Goal: Register for event/course

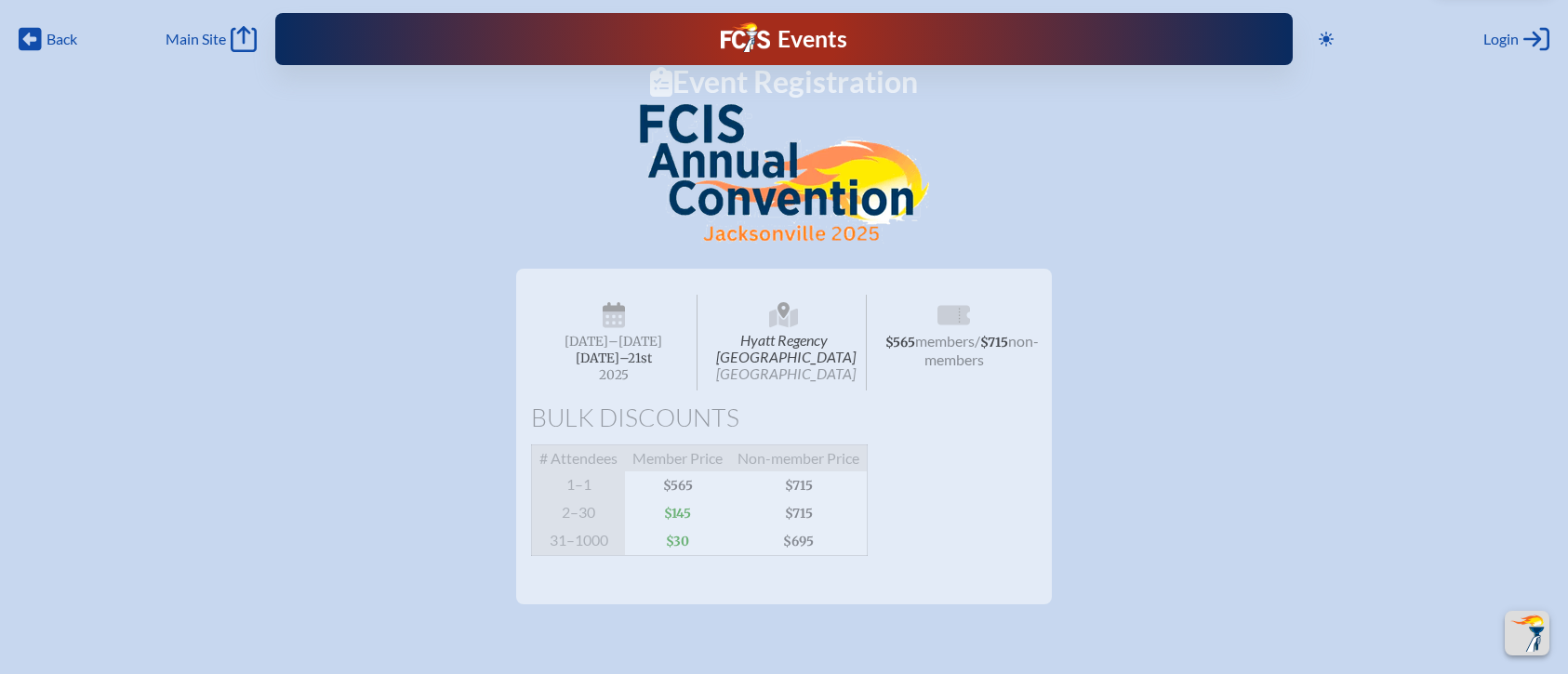
scroll to position [7689, 0]
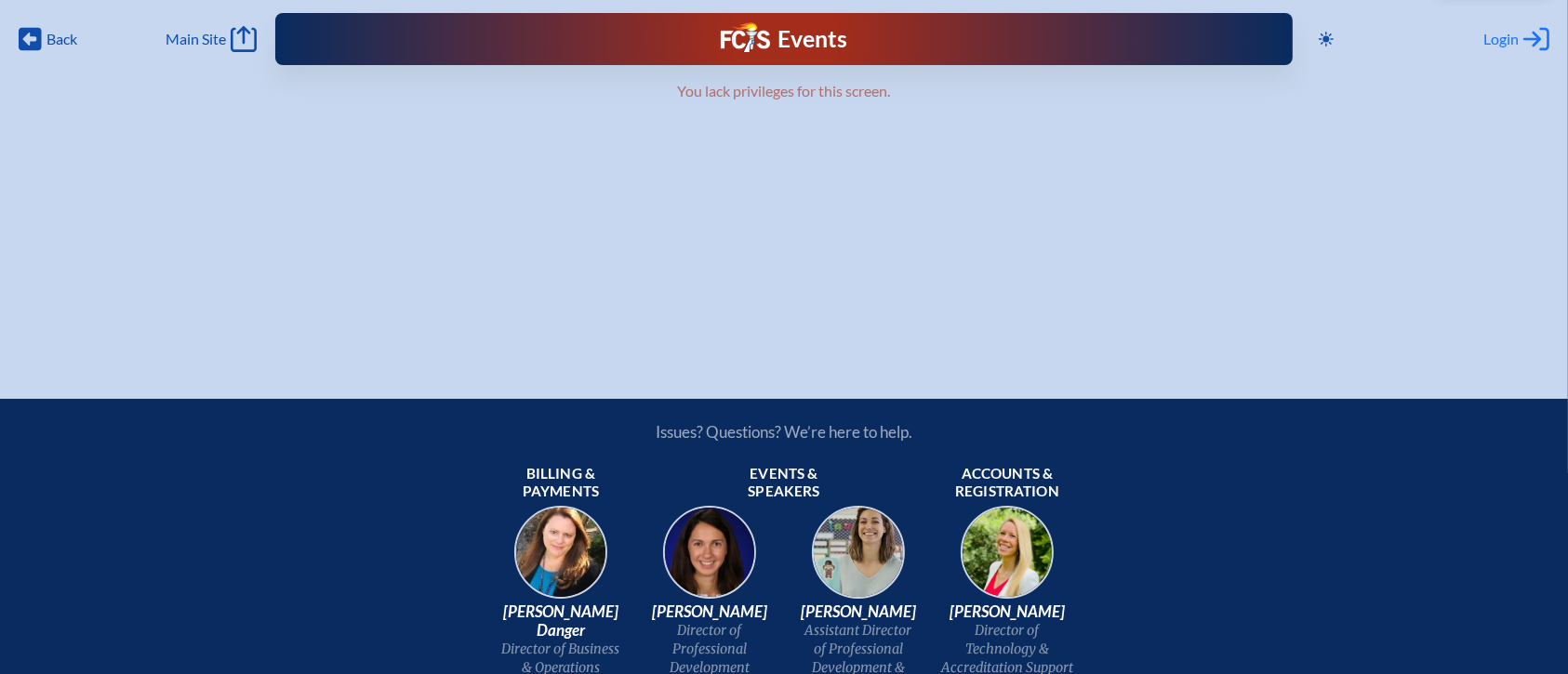
type input "[EMAIL_ADDRESS][DOMAIN_NAME]"
click at [1499, 37] on span "Login" at bounding box center [1500, 39] width 35 height 19
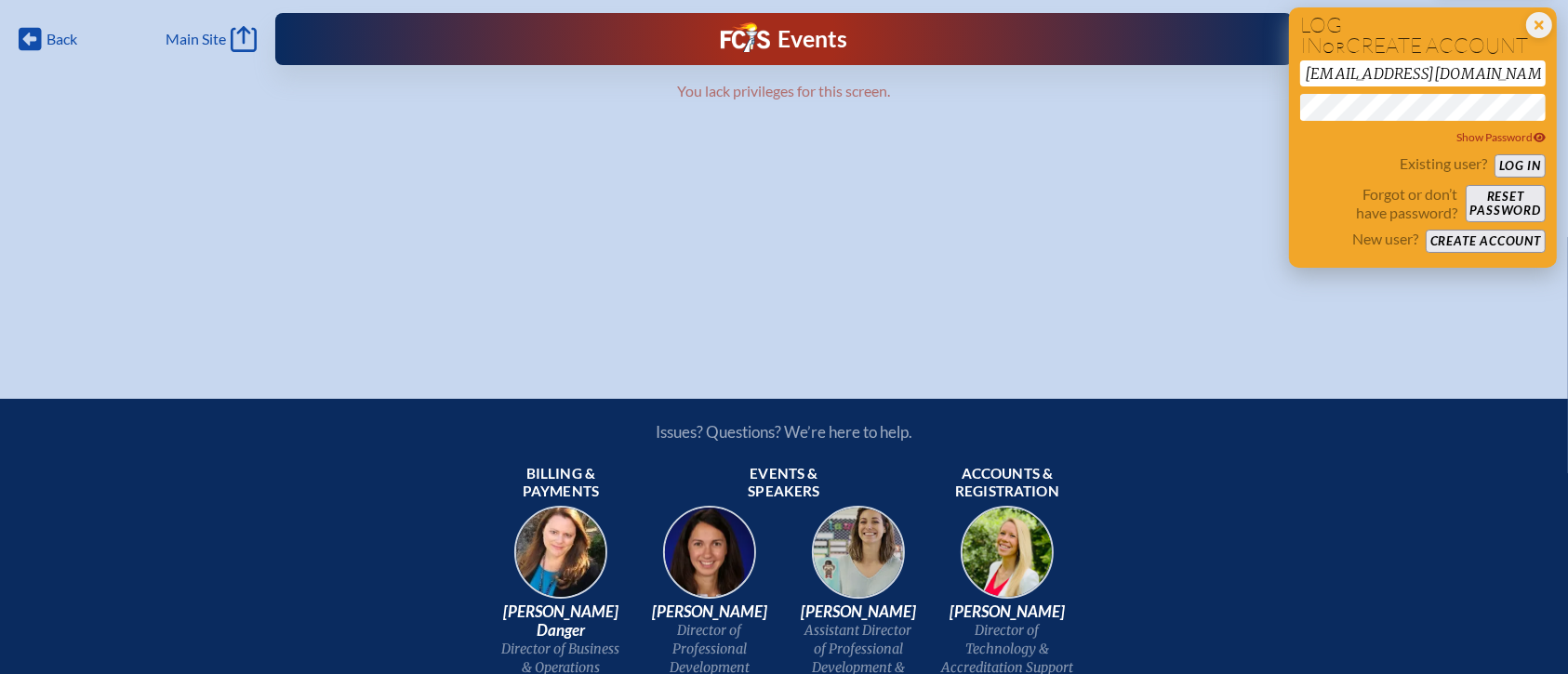
click at [1514, 163] on button "Log in" at bounding box center [1520, 166] width 51 height 24
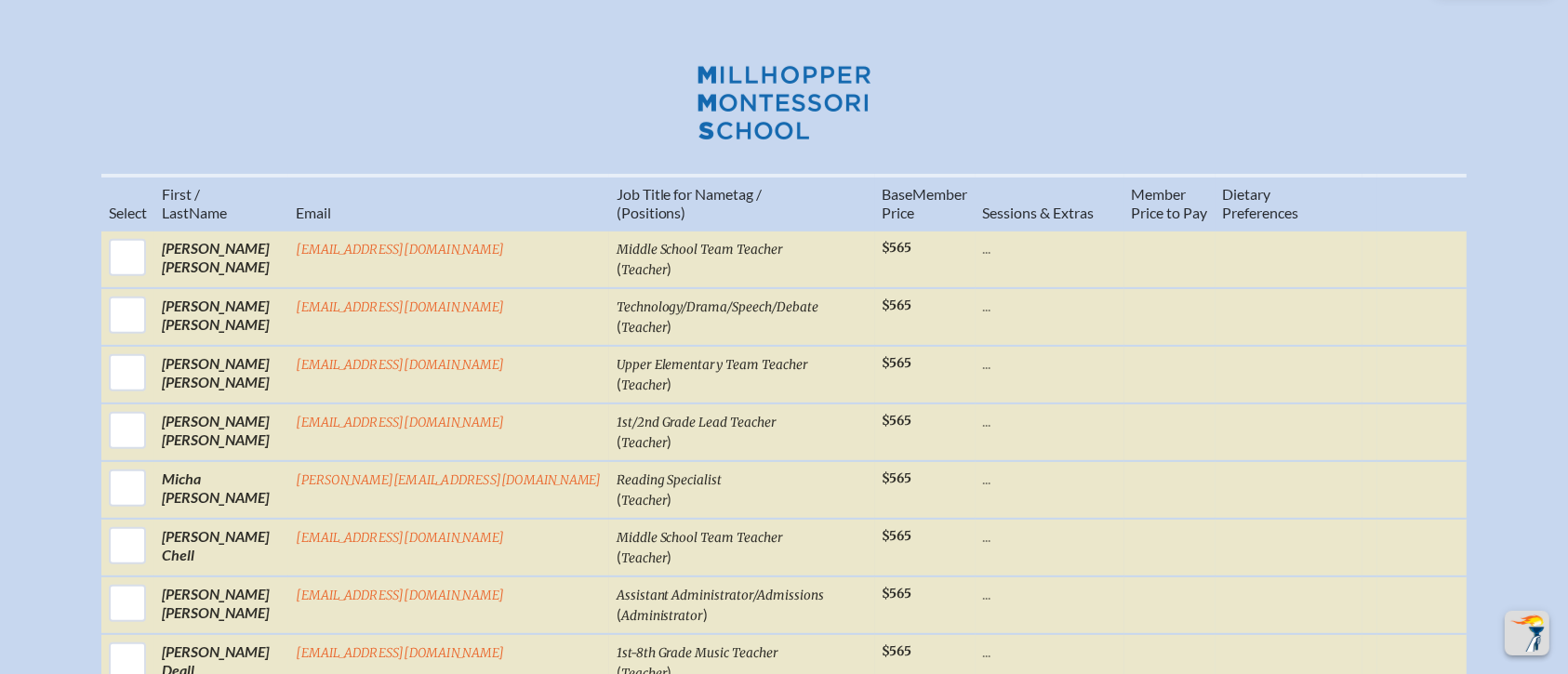
scroll to position [868, 0]
